Goal: Transaction & Acquisition: Purchase product/service

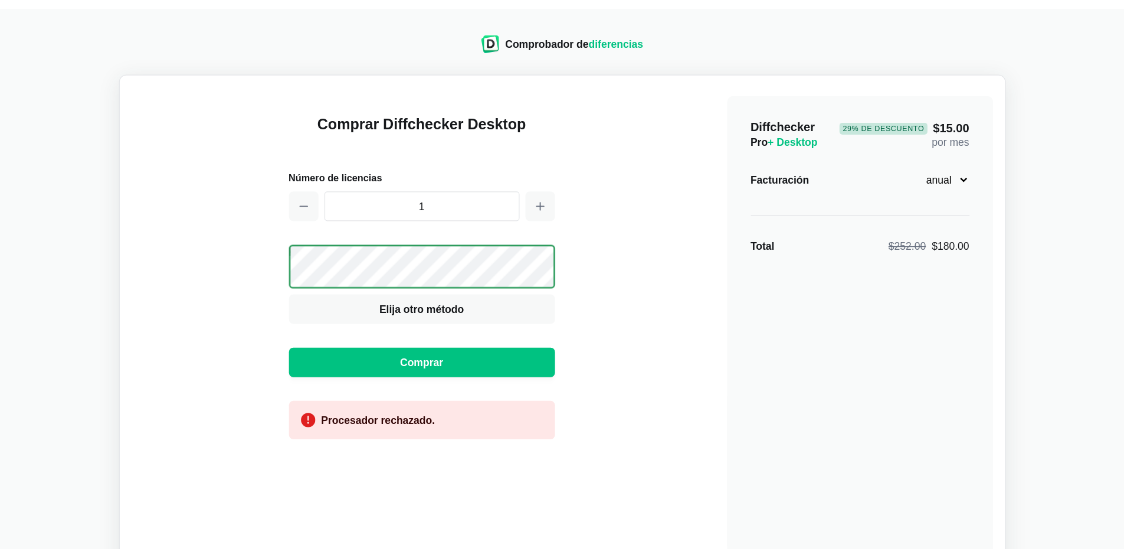
scroll to position [19, 0]
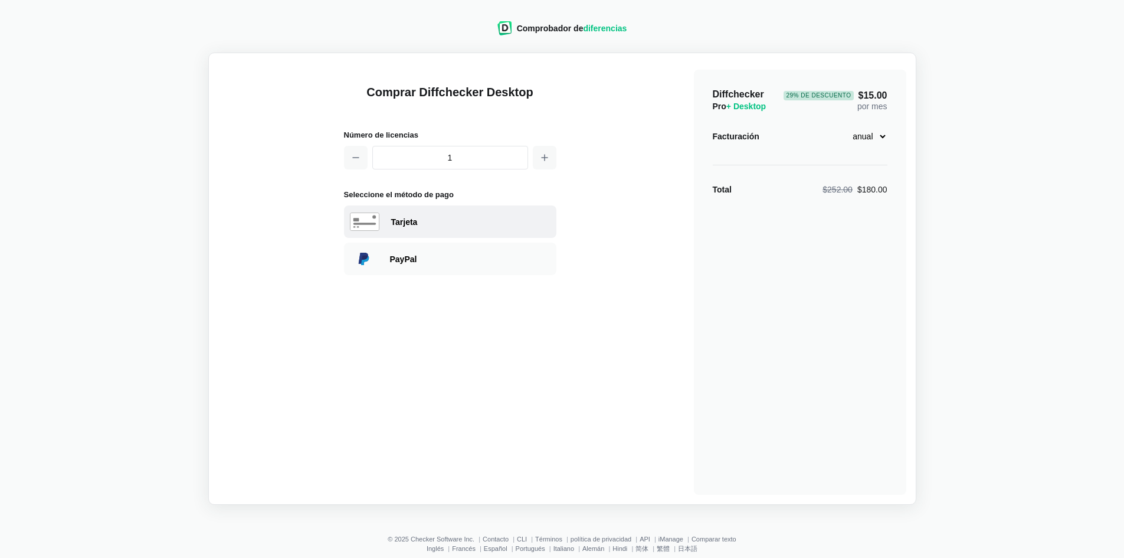
click at [406, 222] on font "Tarjeta" at bounding box center [404, 221] width 27 height 9
select select "[GEOGRAPHIC_DATA]"
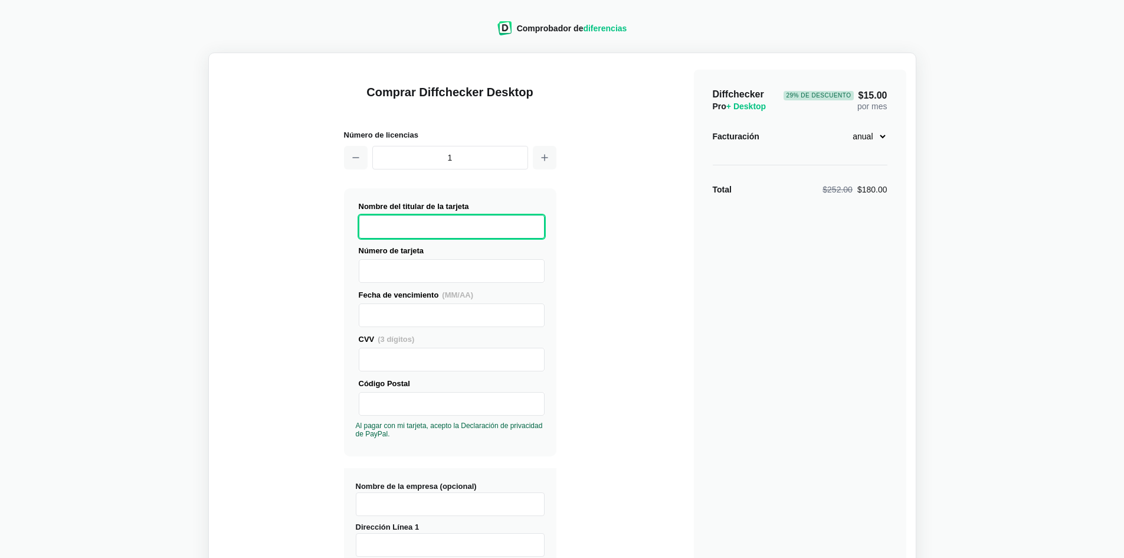
click at [423, 258] on label "Número de tarjeta" at bounding box center [452, 263] width 186 height 38
click at [363, 325] on div at bounding box center [452, 315] width 186 height 24
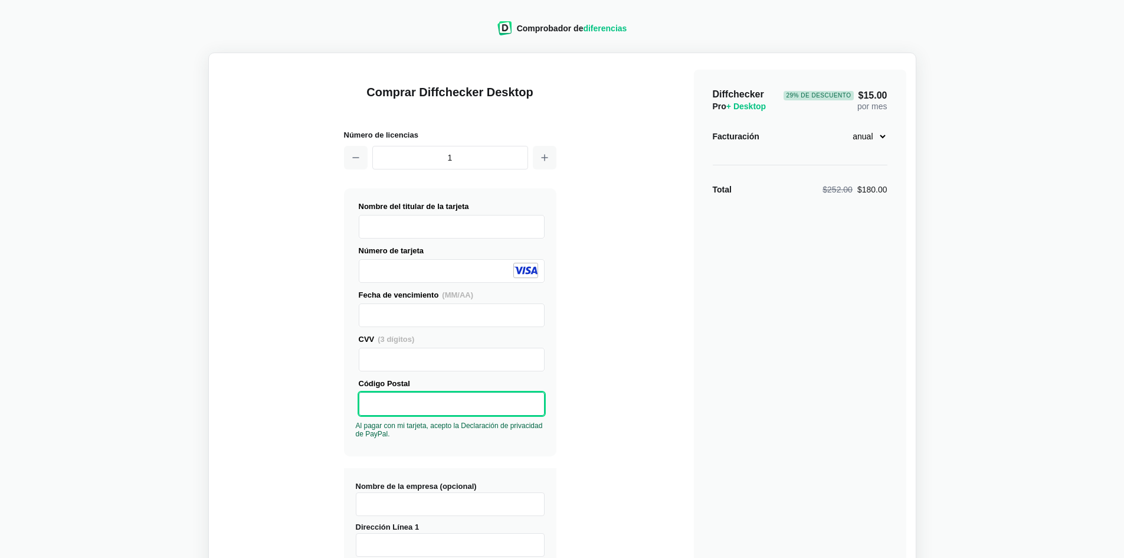
click at [372, 453] on div "Pagar con tarjeta Nombre del titular de la tarjeta Número de tarjeta (MM/AA)" at bounding box center [450, 322] width 212 height 268
click at [381, 505] on input "Nombre de la empresa (opcional)" at bounding box center [450, 504] width 189 height 24
type input "MREC INTERMEDIARIA DE REASEGUROS"
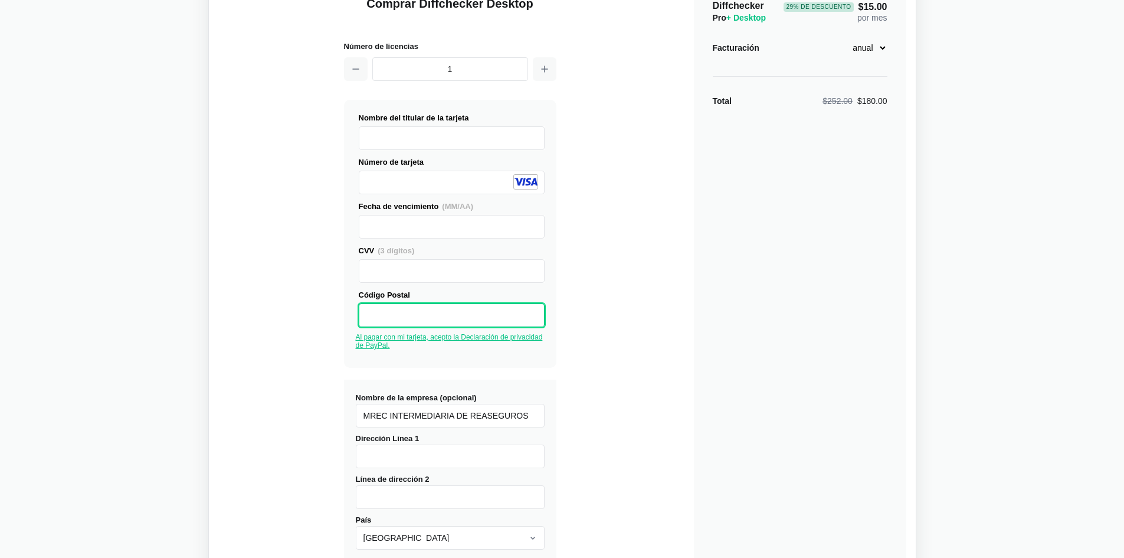
scroll to position [118, 0]
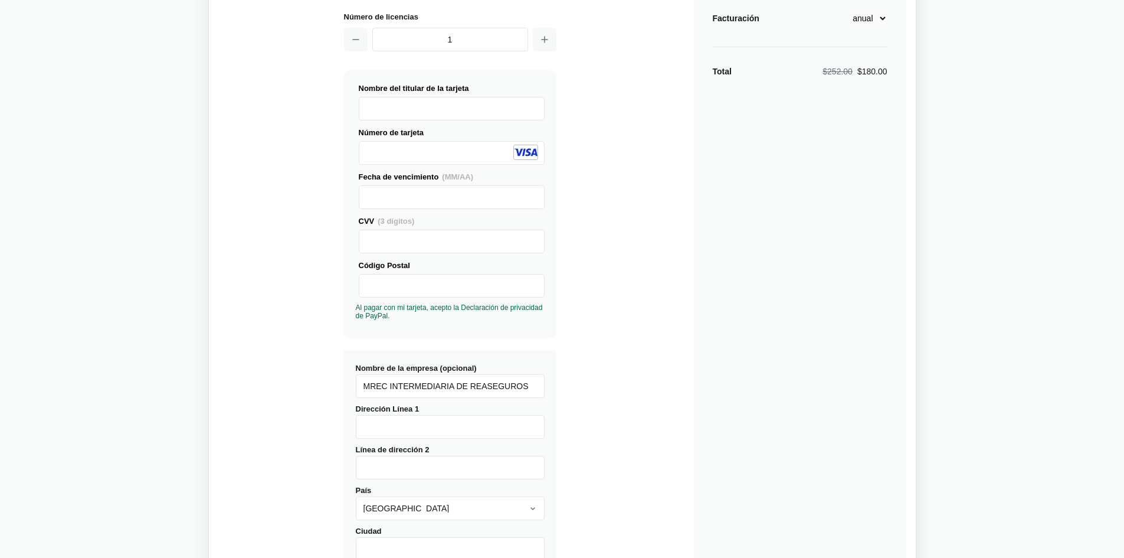
click at [415, 429] on input "Dirección Línea 1" at bounding box center [450, 427] width 189 height 24
type input "Km 1.5"
select select "[GEOGRAPHIC_DATA]"
type input "[GEOGRAPHIC_DATA]"
type input "090101"
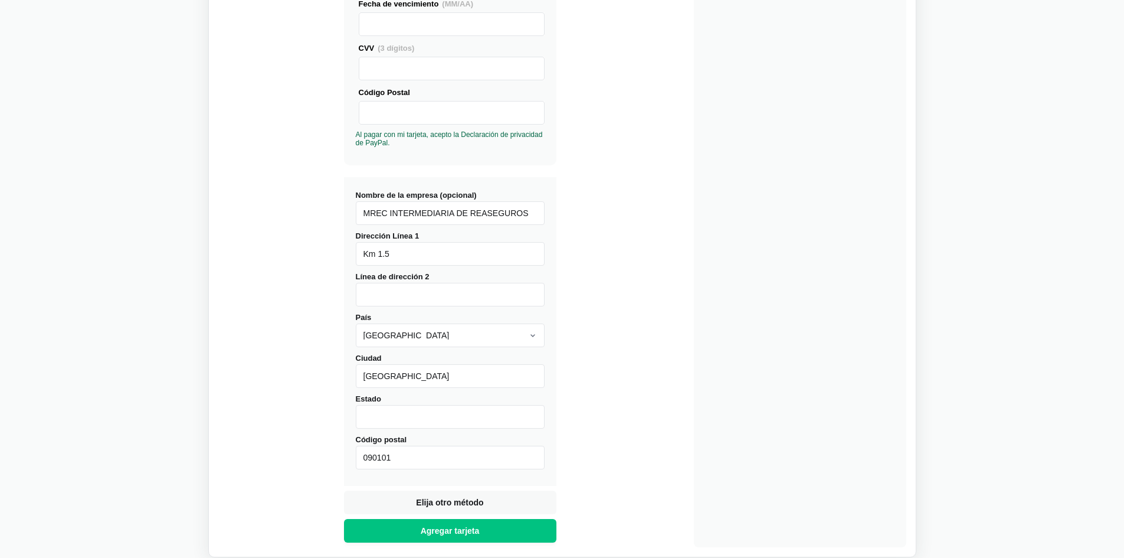
scroll to position [295, 0]
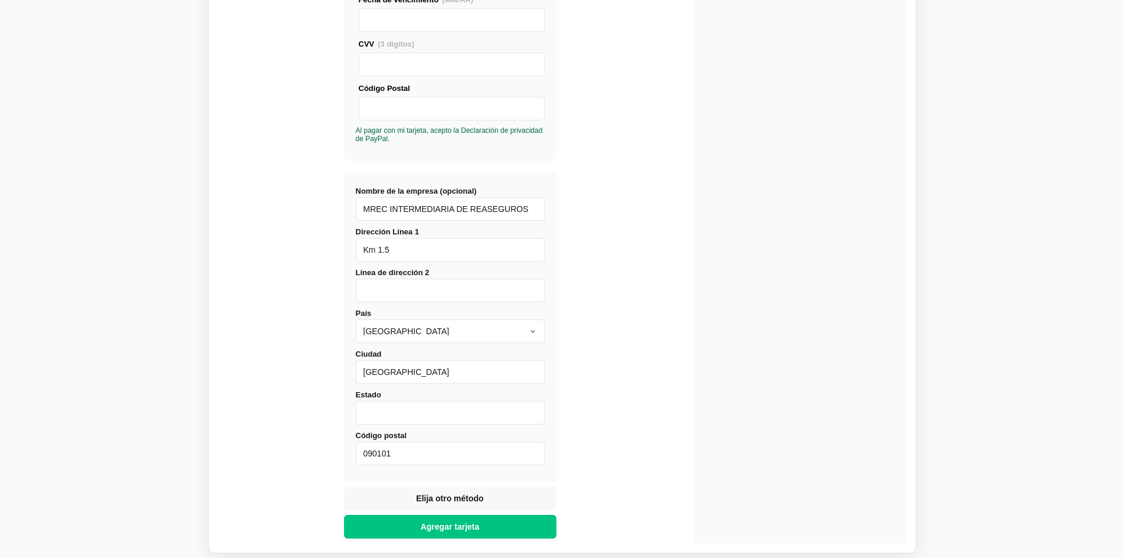
click at [382, 283] on input "Línea de dirección 2" at bounding box center [450, 290] width 189 height 24
type input "[PERSON_NAME] Piso 2 of 214"
click at [385, 415] on input "Estado" at bounding box center [450, 413] width 189 height 24
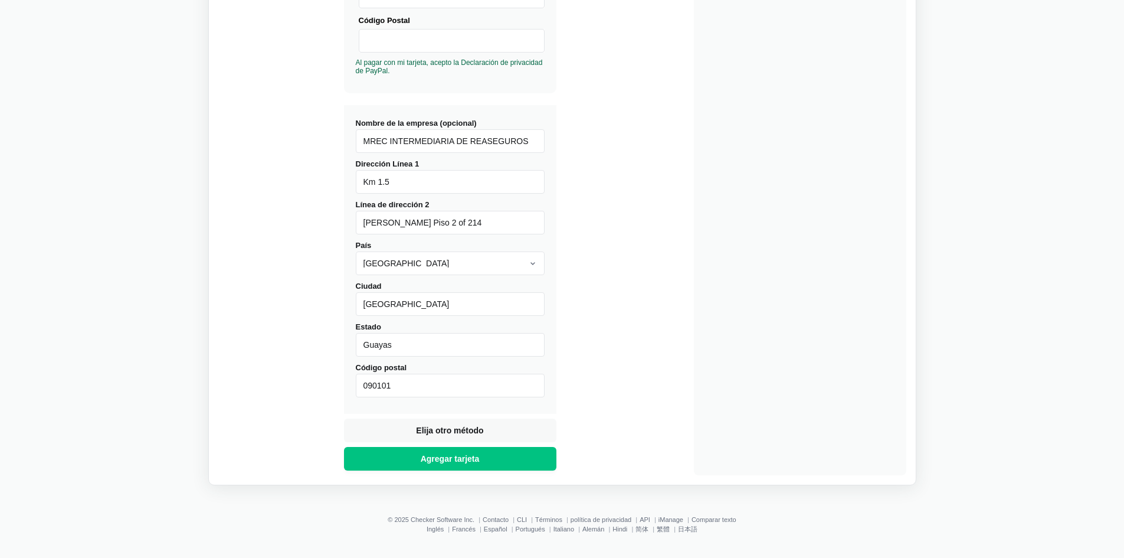
scroll to position [363, 0]
type input "Guayas"
drag, startPoint x: 395, startPoint y: 386, endPoint x: 365, endPoint y: 388, distance: 30.1
click at [365, 388] on input "090101" at bounding box center [450, 385] width 189 height 24
type input "092301"
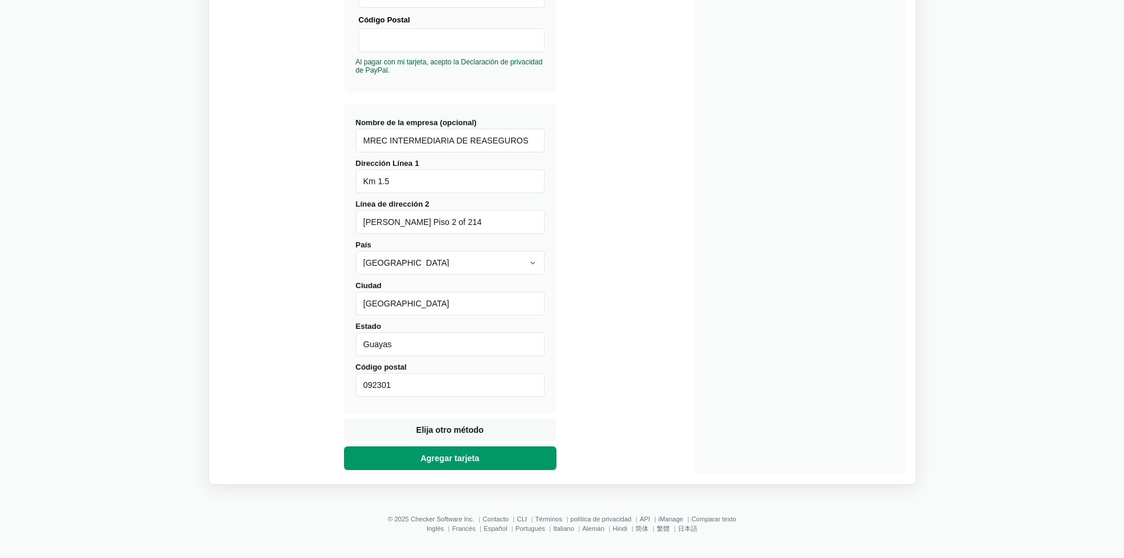
click at [402, 458] on button "Agregar tarjeta" at bounding box center [450, 458] width 212 height 24
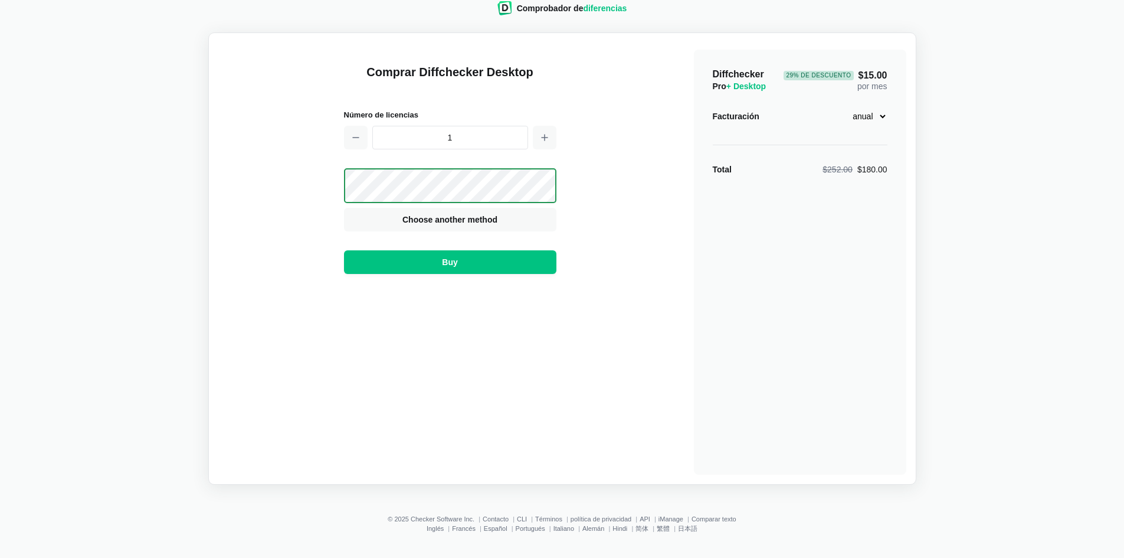
scroll to position [20, 0]
click at [453, 263] on font "Comprar" at bounding box center [449, 261] width 34 height 9
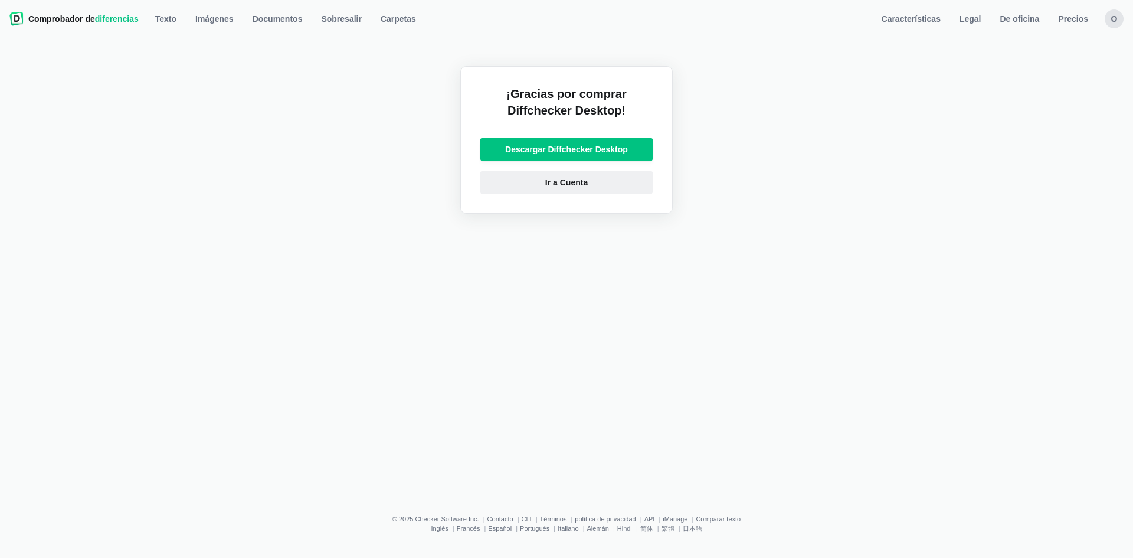
click at [545, 179] on span "Ir a Cuenta" at bounding box center [566, 182] width 47 height 12
